Goal: Check status

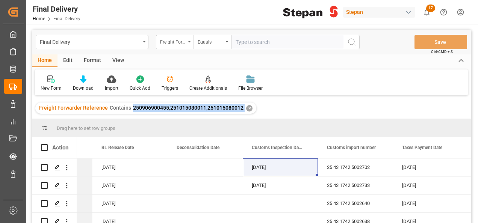
drag, startPoint x: 130, startPoint y: 107, endPoint x: 243, endPoint y: 113, distance: 113.9
click at [243, 113] on div "Freight Forwarder Reference Contains 250906900455,251015080011,251015080012 ✕" at bounding box center [145, 108] width 221 height 11
copy span "250906900455,251015080011,251015080012"
click at [246, 107] on div "✕" at bounding box center [249, 108] width 6 height 6
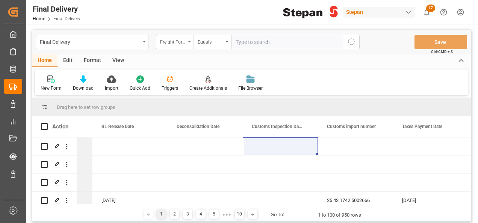
click at [189, 41] on icon "open menu" at bounding box center [189, 42] width 3 height 2
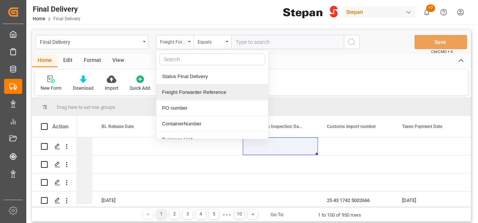
click at [183, 95] on div "Freight Forwarder Reference" at bounding box center [212, 92] width 112 height 16
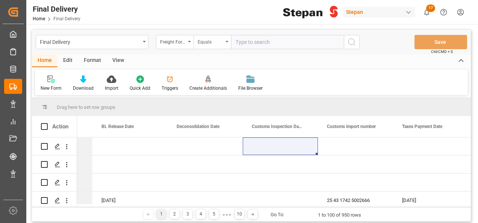
click at [222, 40] on div "Equals" at bounding box center [211, 41] width 26 height 9
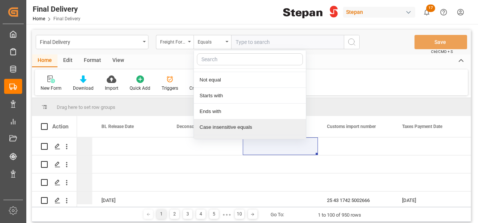
scroll to position [55, 0]
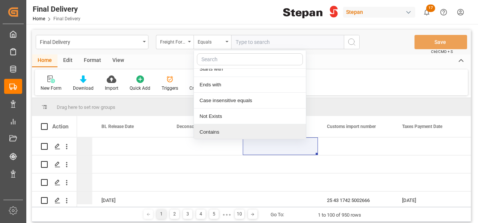
click at [202, 129] on div "Contains" at bounding box center [250, 132] width 112 height 16
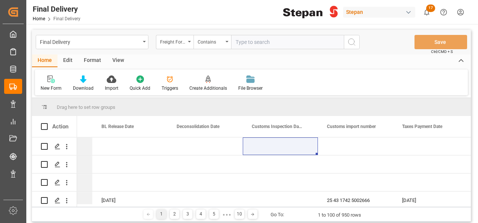
paste input "250906900455,251015080011,251015080012"
type input "250906900455,251015080011,251015080012"
click at [355, 41] on icon "search button" at bounding box center [351, 42] width 9 height 9
